Goal: Register for event/course

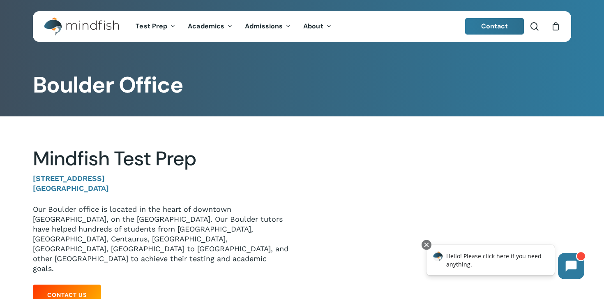
click at [84, 26] on img "Main Menu" at bounding box center [77, 26] width 67 height 19
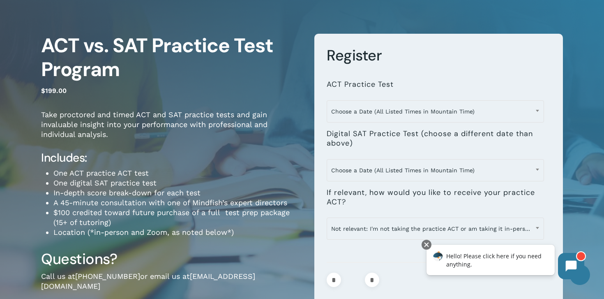
scroll to position [44, 0]
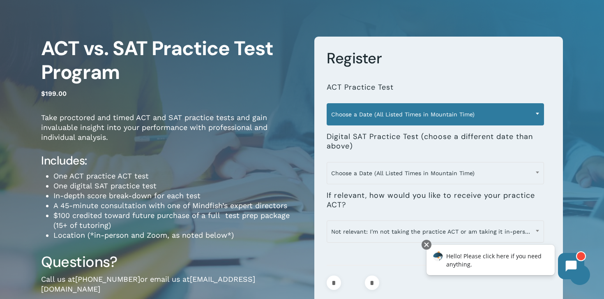
click at [527, 110] on span "Choose a Date (All Listed Times in Mountain Time)" at bounding box center [435, 114] width 217 height 17
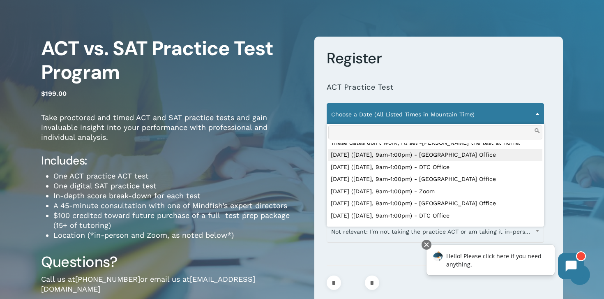
scroll to position [36, 0]
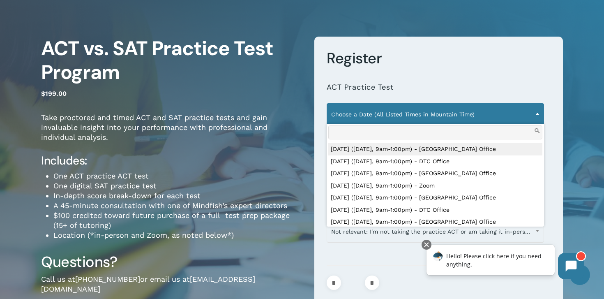
click at [494, 81] on li "**********" at bounding box center [439, 98] width 224 height 49
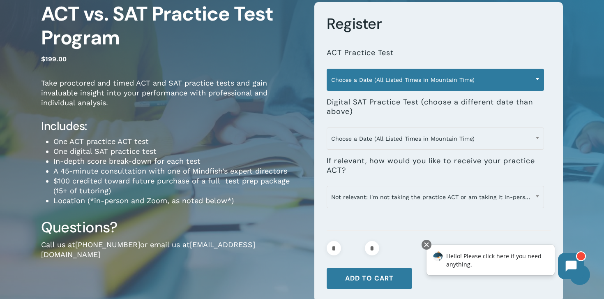
scroll to position [85, 0]
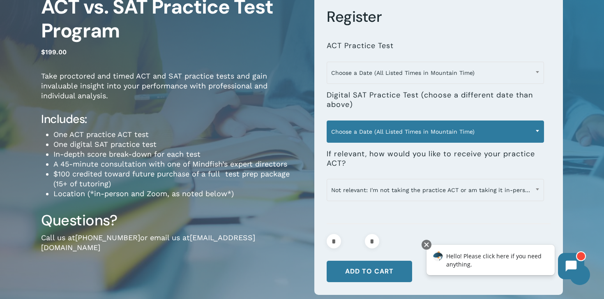
click at [522, 132] on span "Choose a Date (All Listed Times in Mountain Time)" at bounding box center [435, 131] width 217 height 17
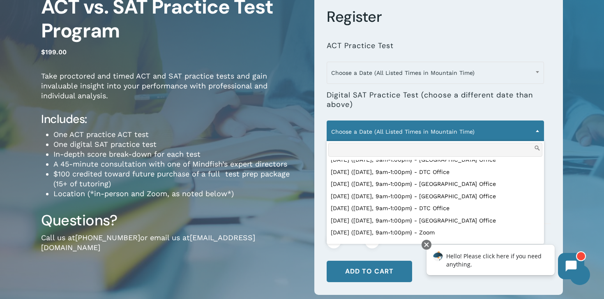
scroll to position [84, 0]
